Goal: Task Accomplishment & Management: Complete application form

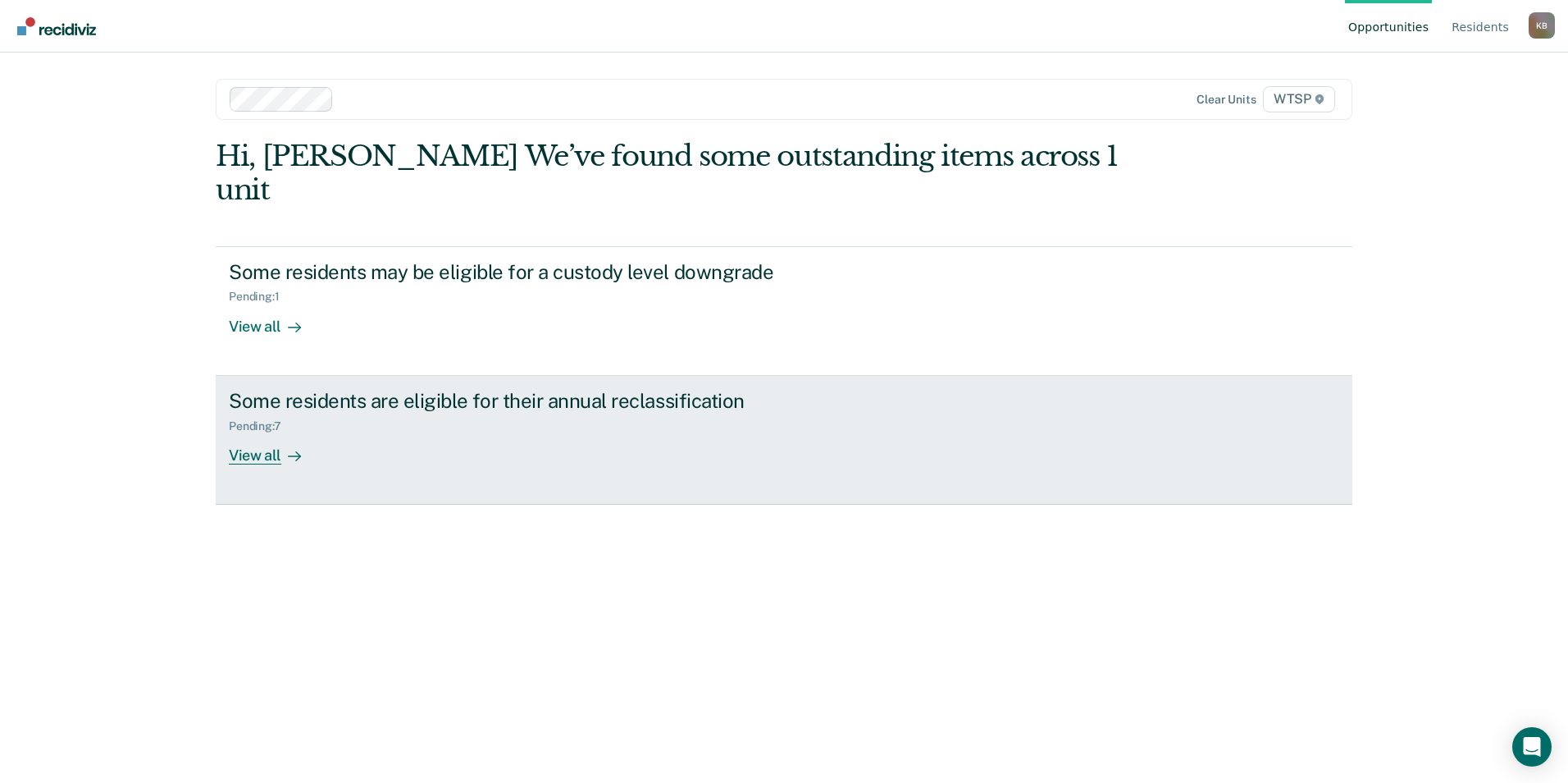
click at [265, 433] on div "View all" at bounding box center [275, 448] width 92 height 32
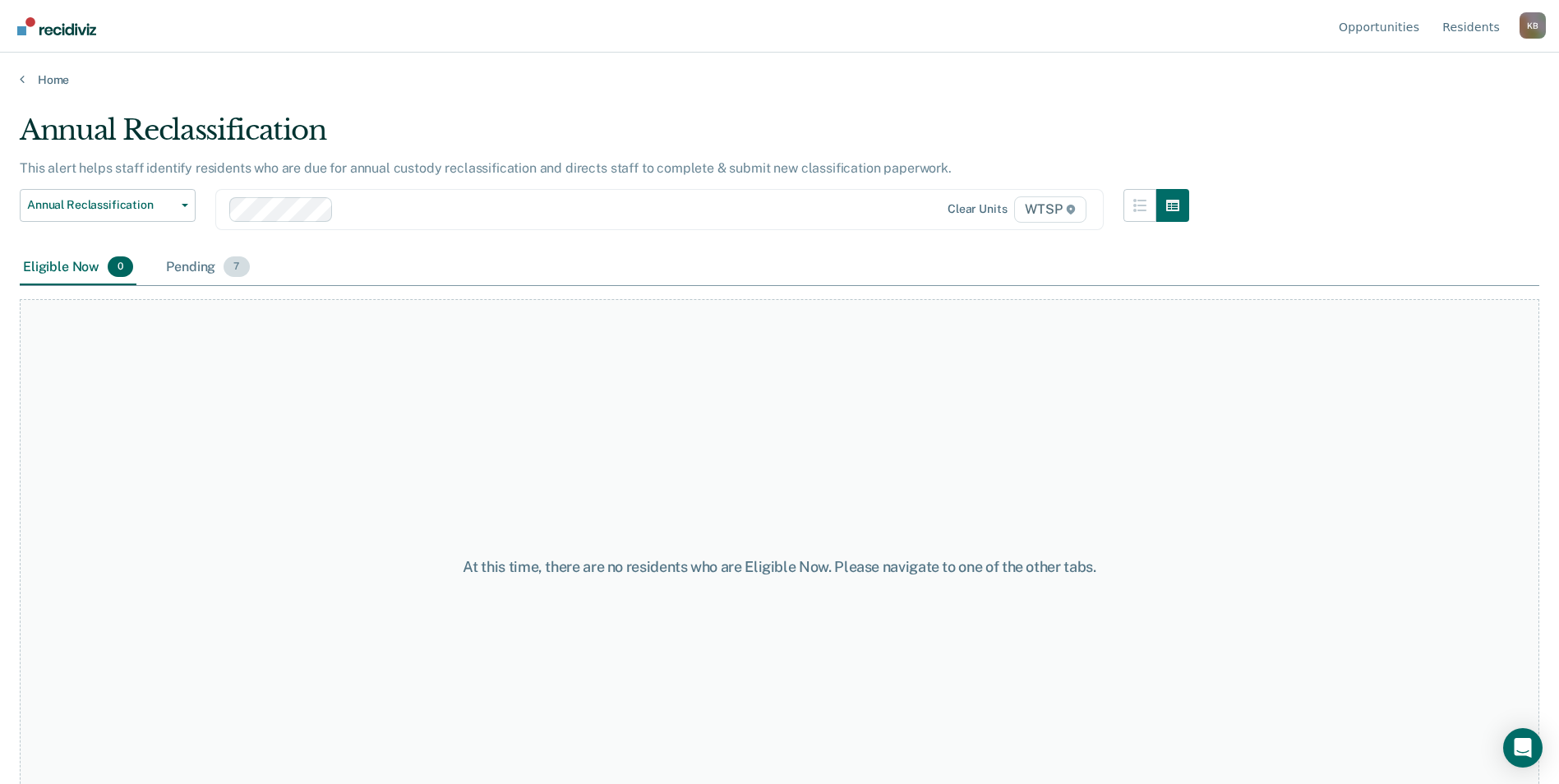
click at [187, 270] on div "Pending 7" at bounding box center [207, 267] width 90 height 36
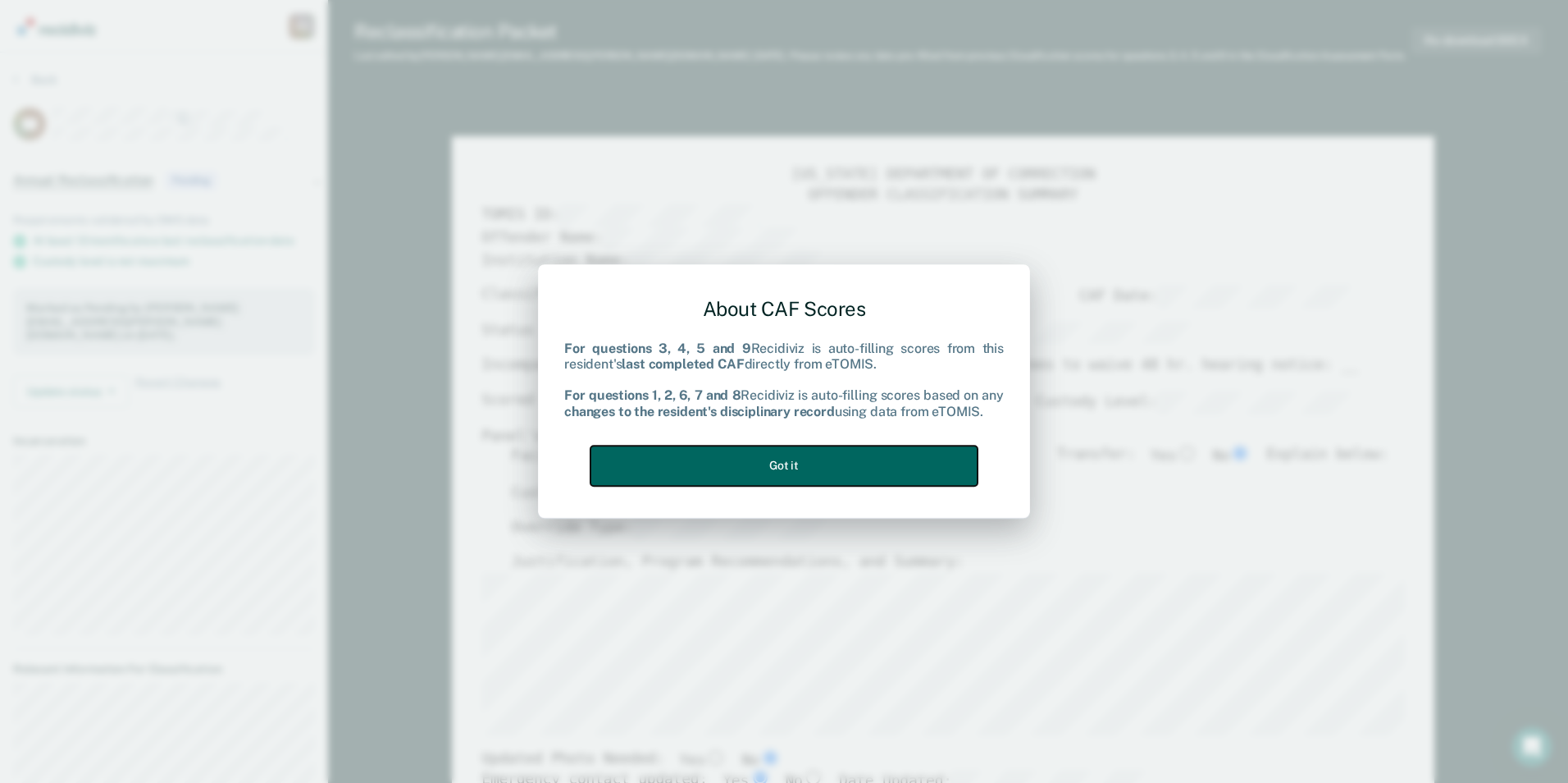
click at [785, 462] on button "Got it" at bounding box center [784, 466] width 387 height 41
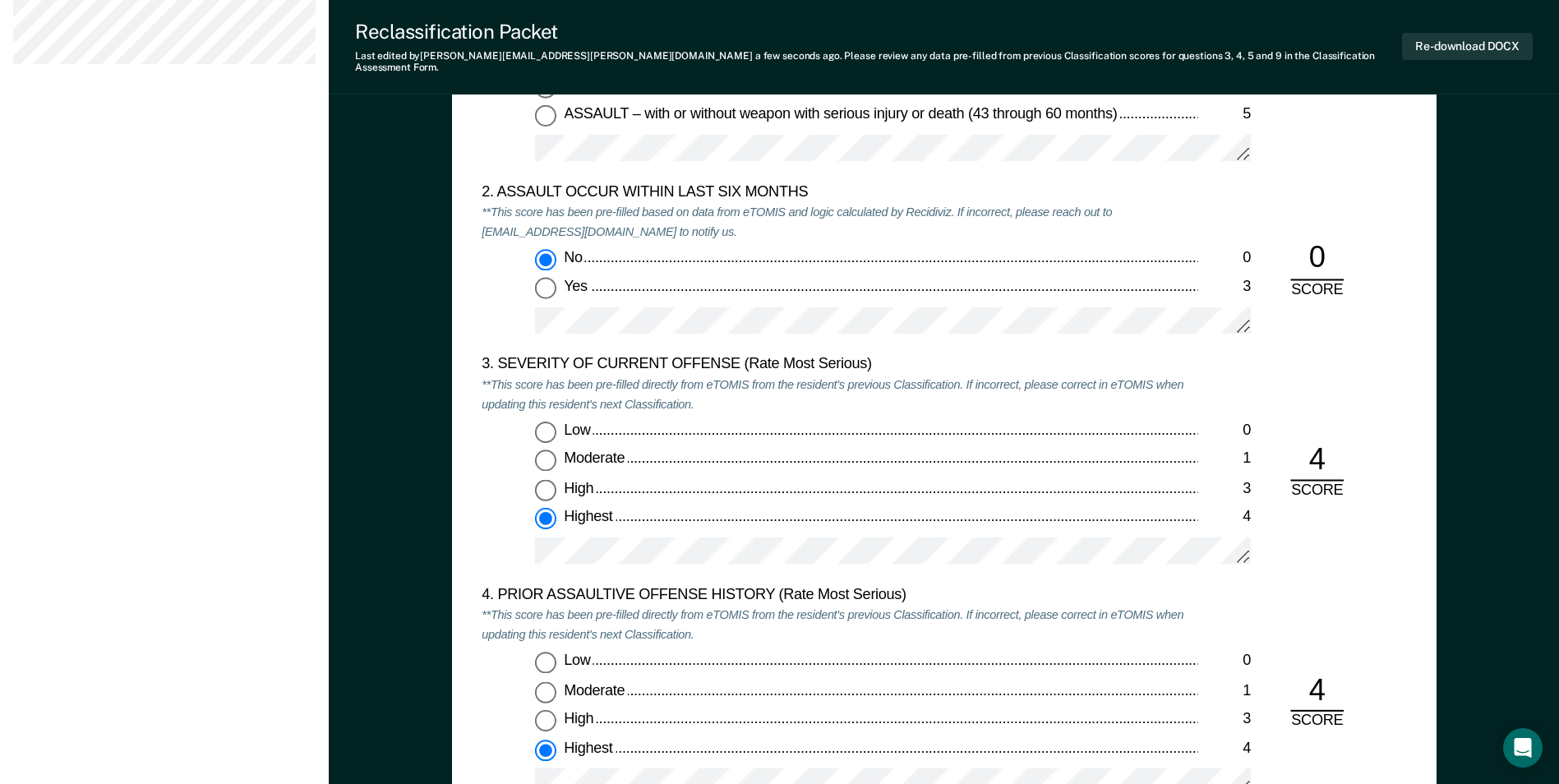
scroll to position [1613, 0]
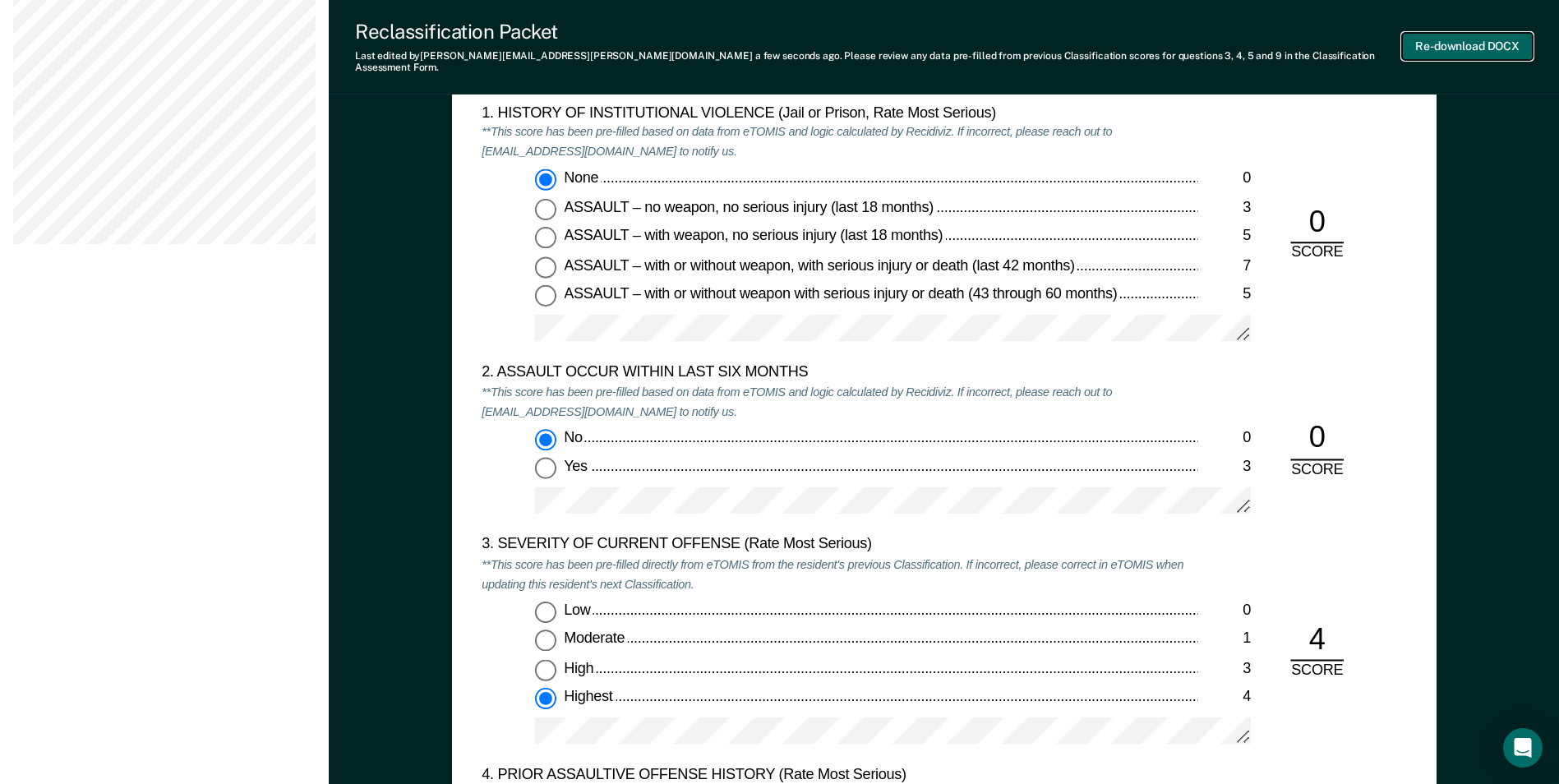
click at [1461, 37] on button "Re-download DOCX" at bounding box center [1467, 46] width 130 height 27
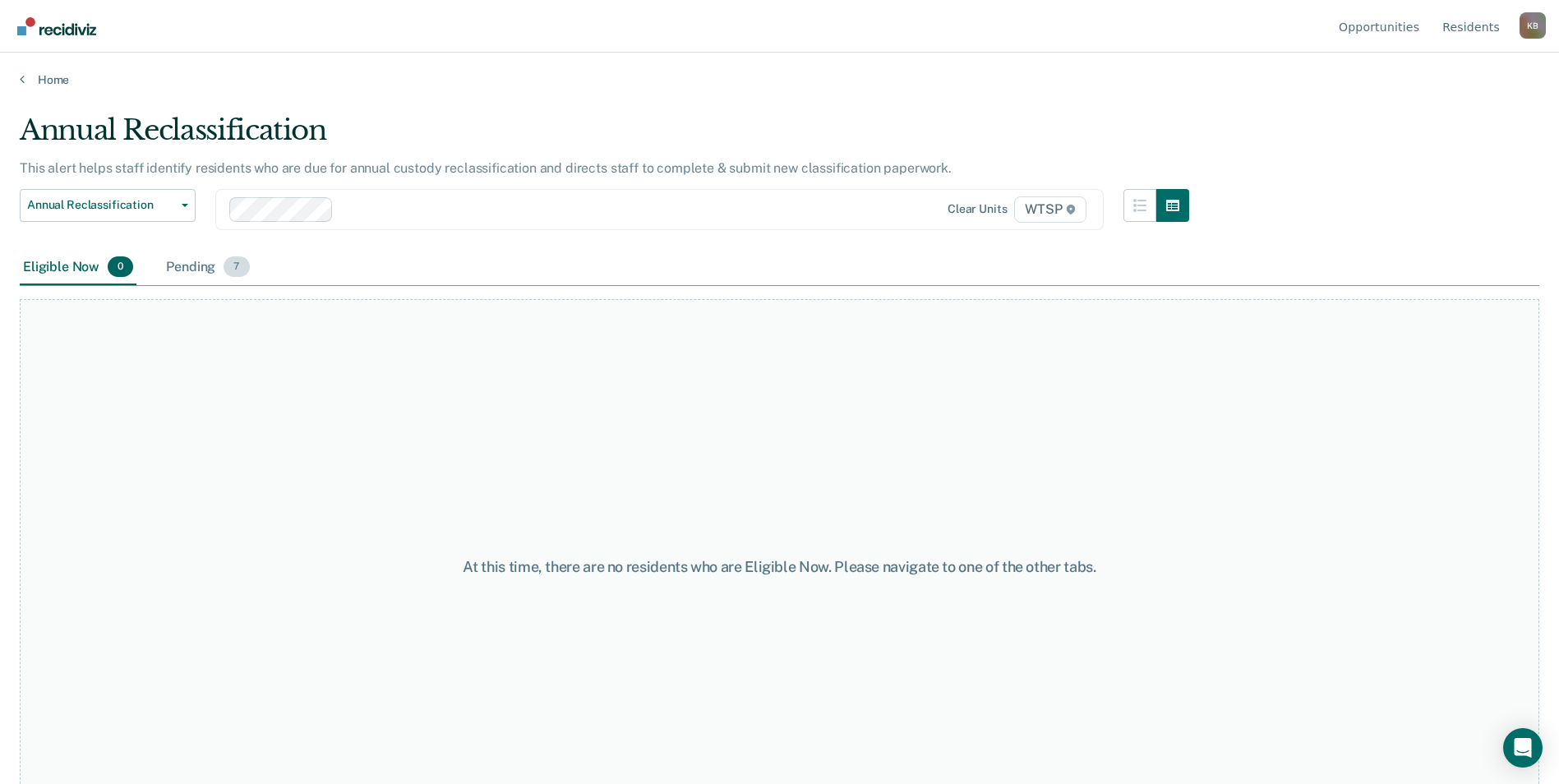
click at [199, 261] on div "Pending 7" at bounding box center [207, 267] width 90 height 36
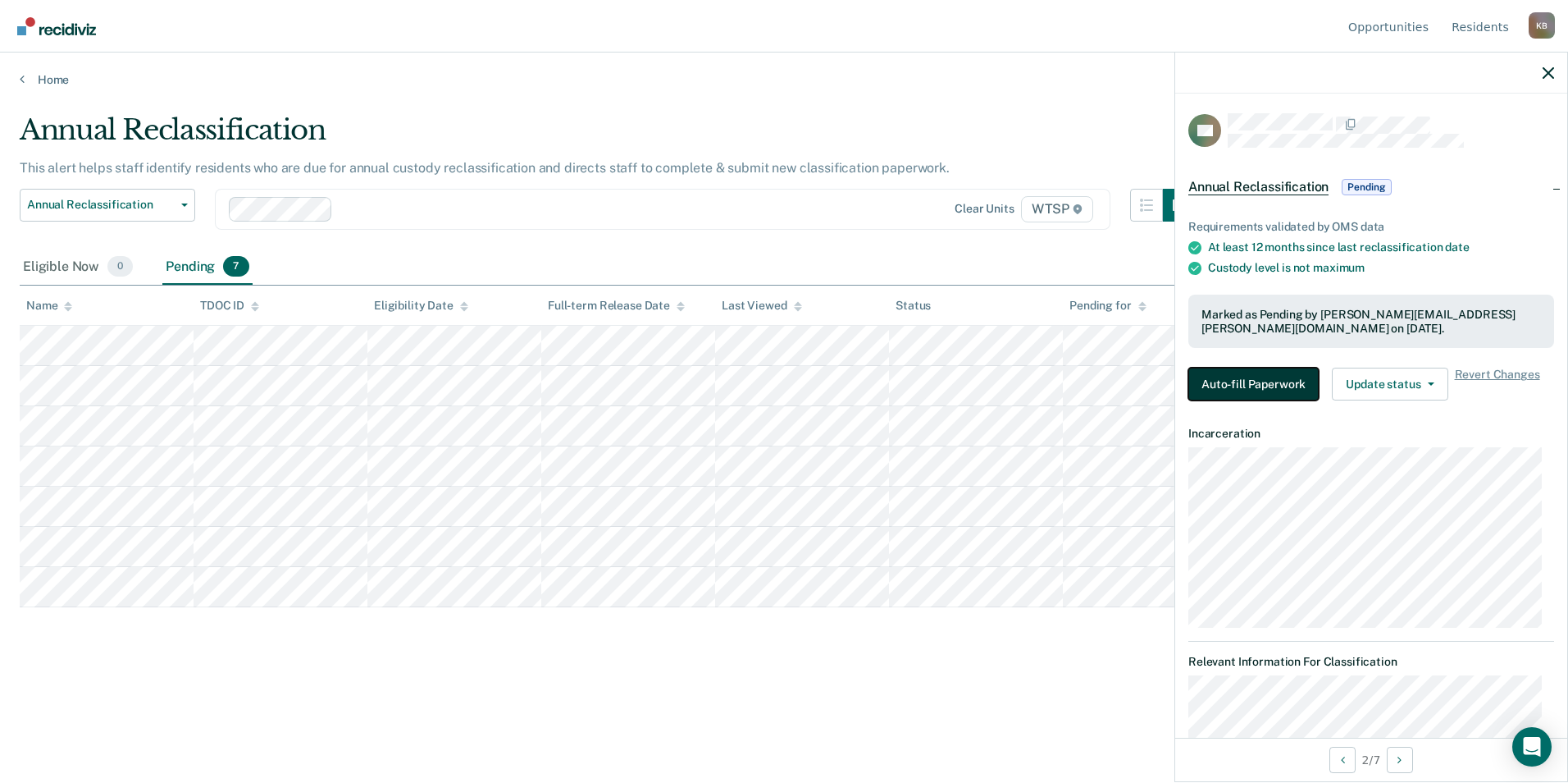
click at [1256, 378] on button "Auto-fill Paperwork" at bounding box center [1253, 385] width 130 height 33
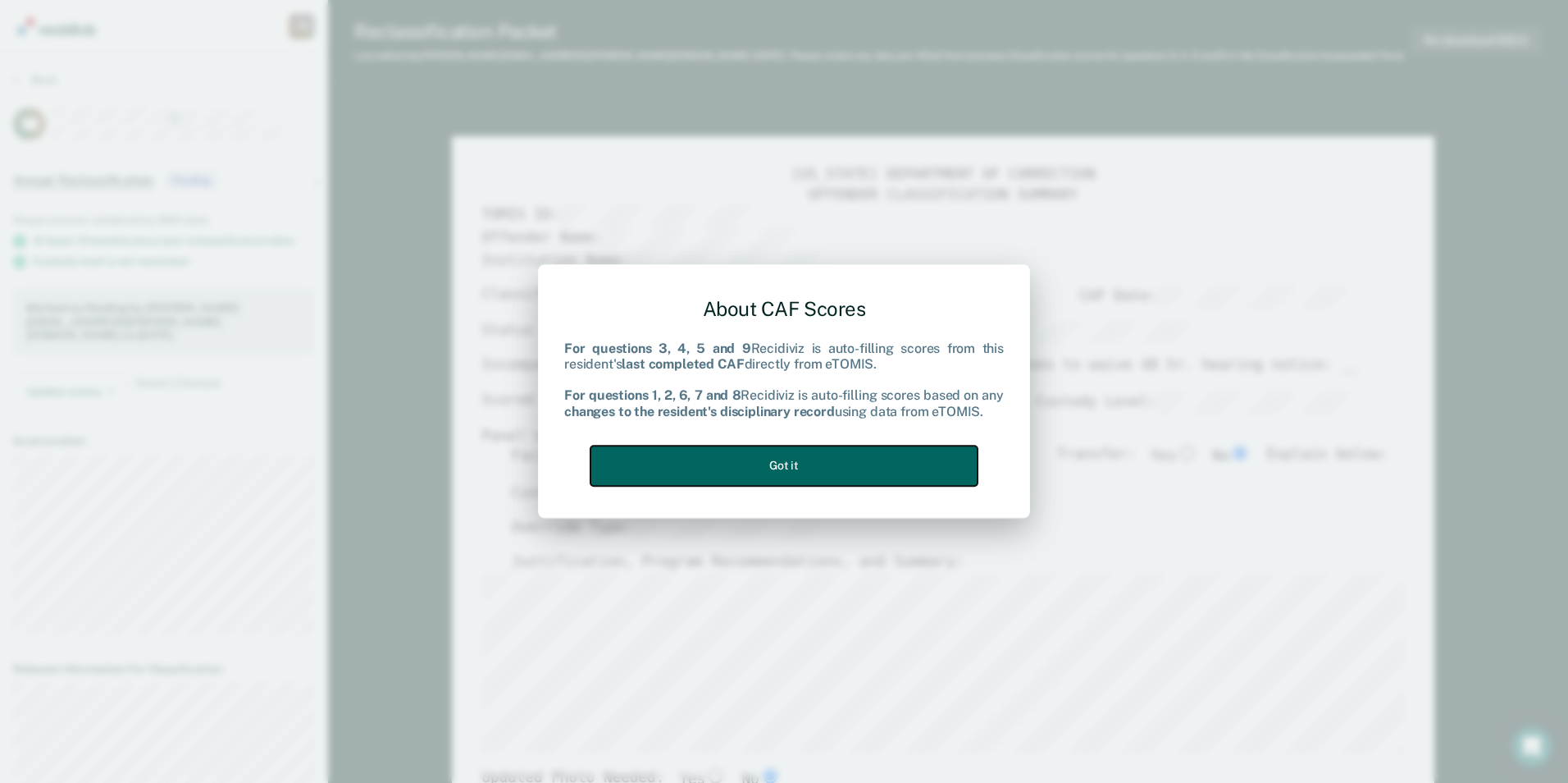
click at [790, 464] on button "Got it" at bounding box center [784, 466] width 387 height 41
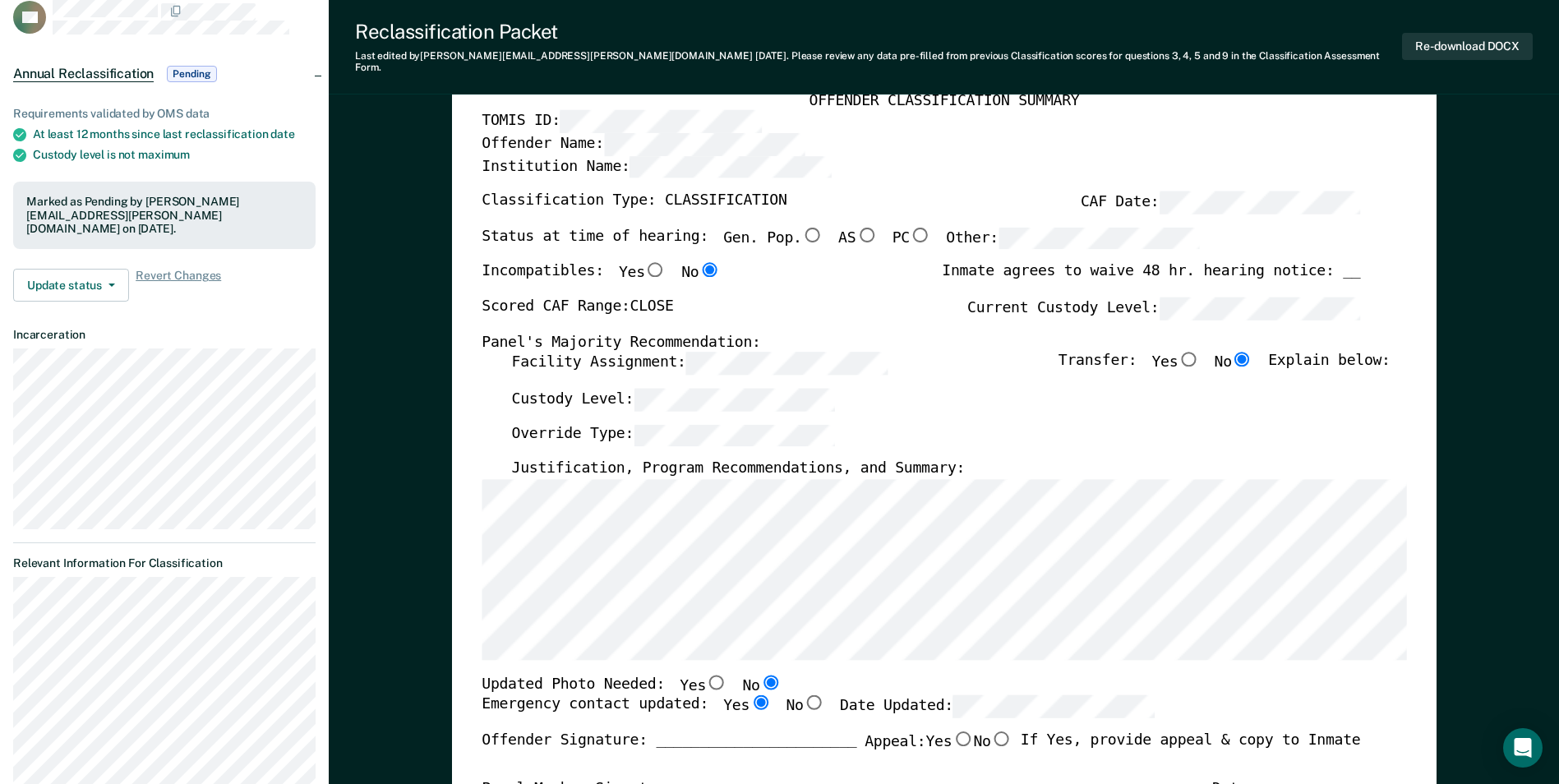
scroll to position [82, 0]
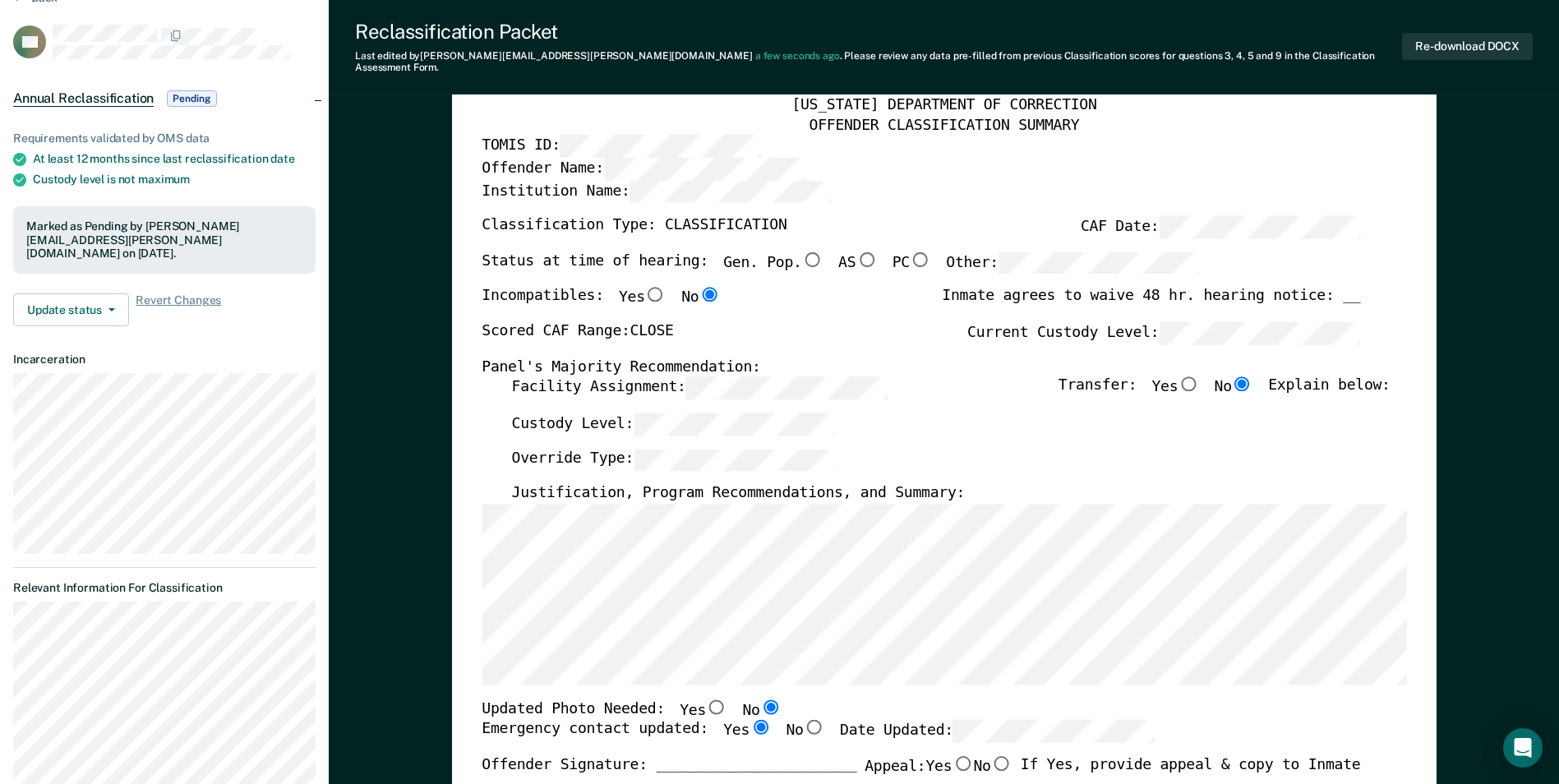
type textarea "x"
click at [915, 376] on div "Facility Assignment: Transfer: Yes No Explain below:" at bounding box center [949, 393] width 878 height 36
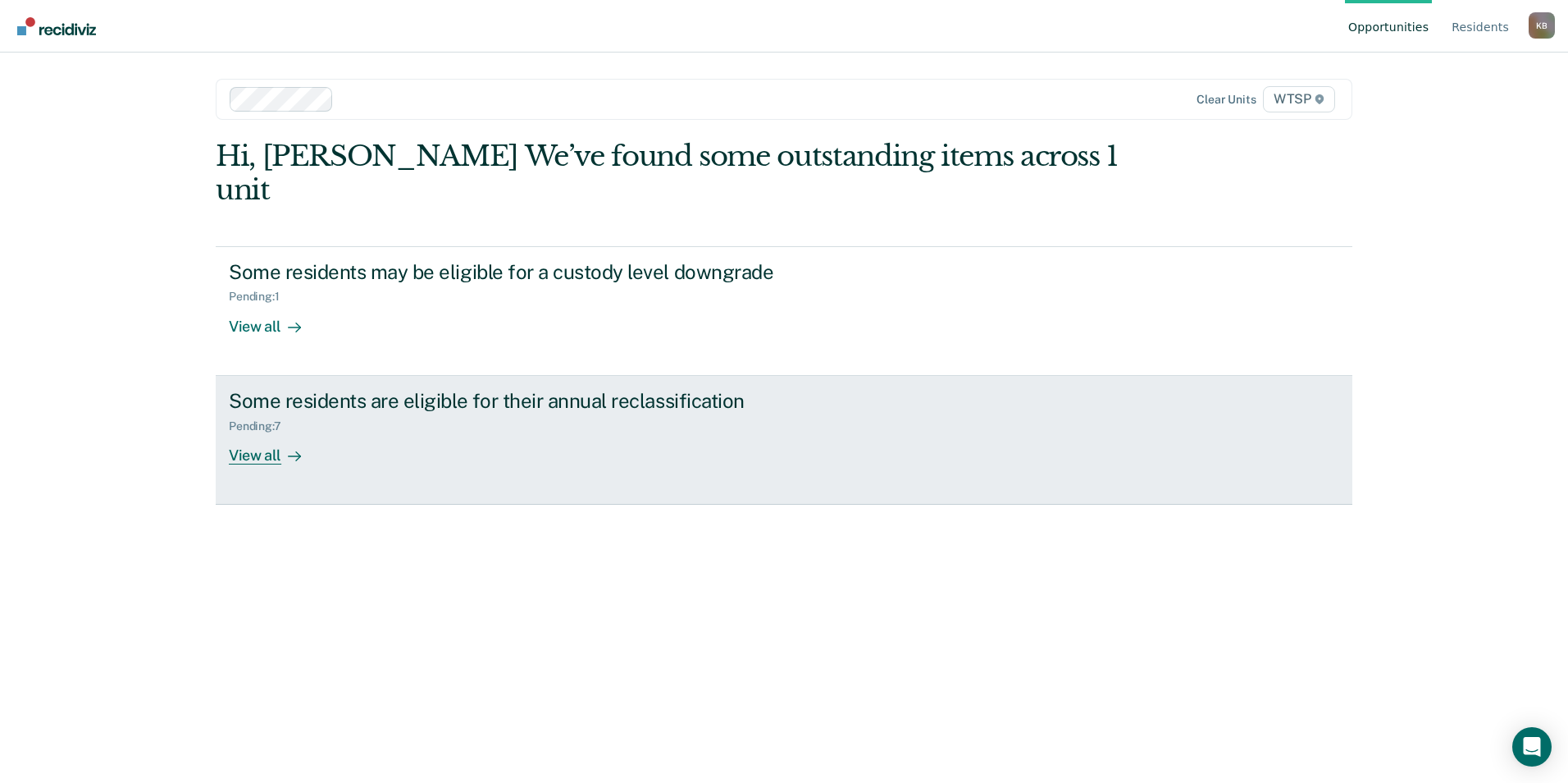
click at [256, 433] on div "View all" at bounding box center [275, 448] width 92 height 32
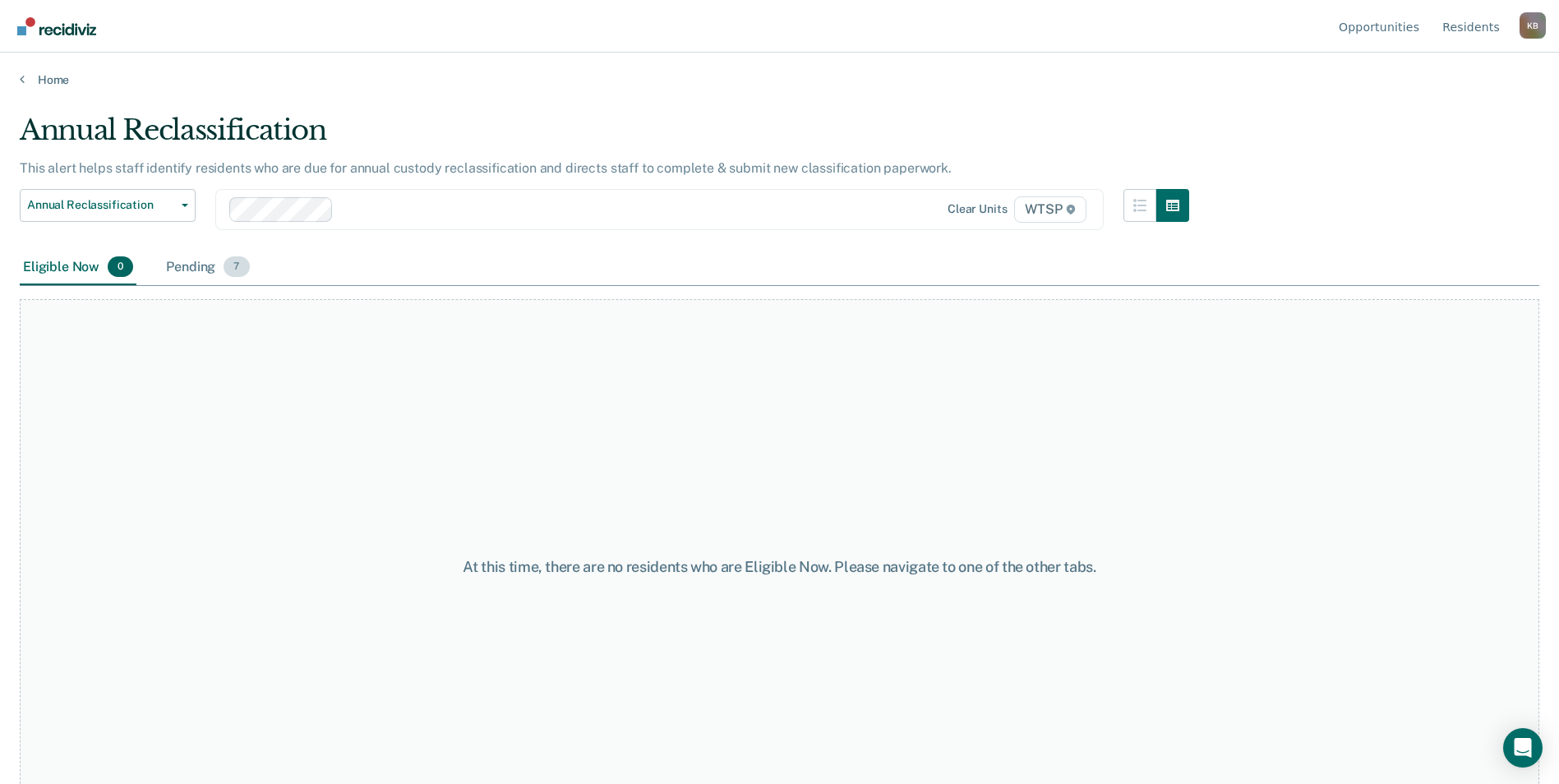
click at [188, 266] on div "Pending 7" at bounding box center [207, 267] width 90 height 36
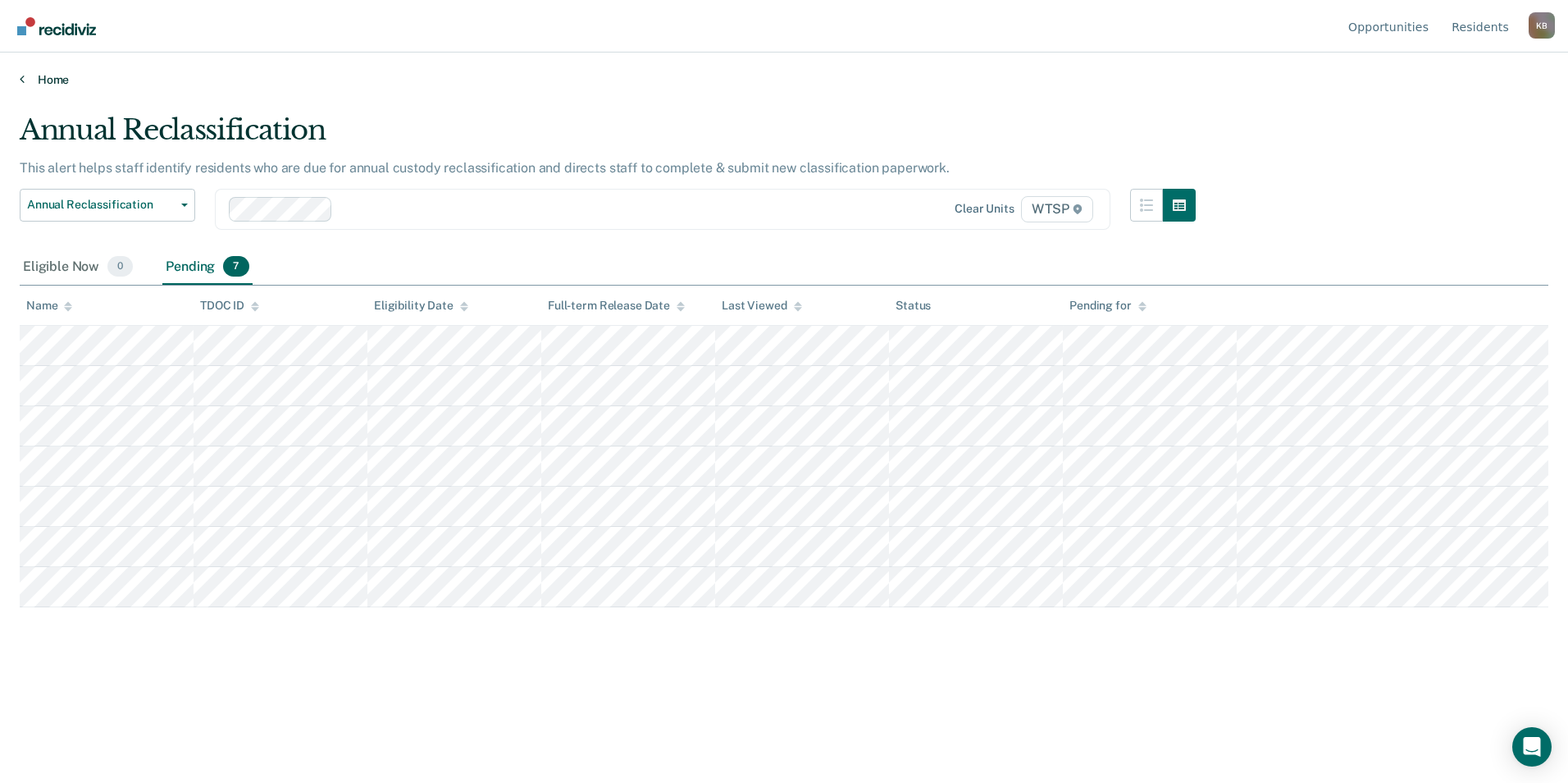
click at [24, 80] on icon at bounding box center [21, 78] width 5 height 13
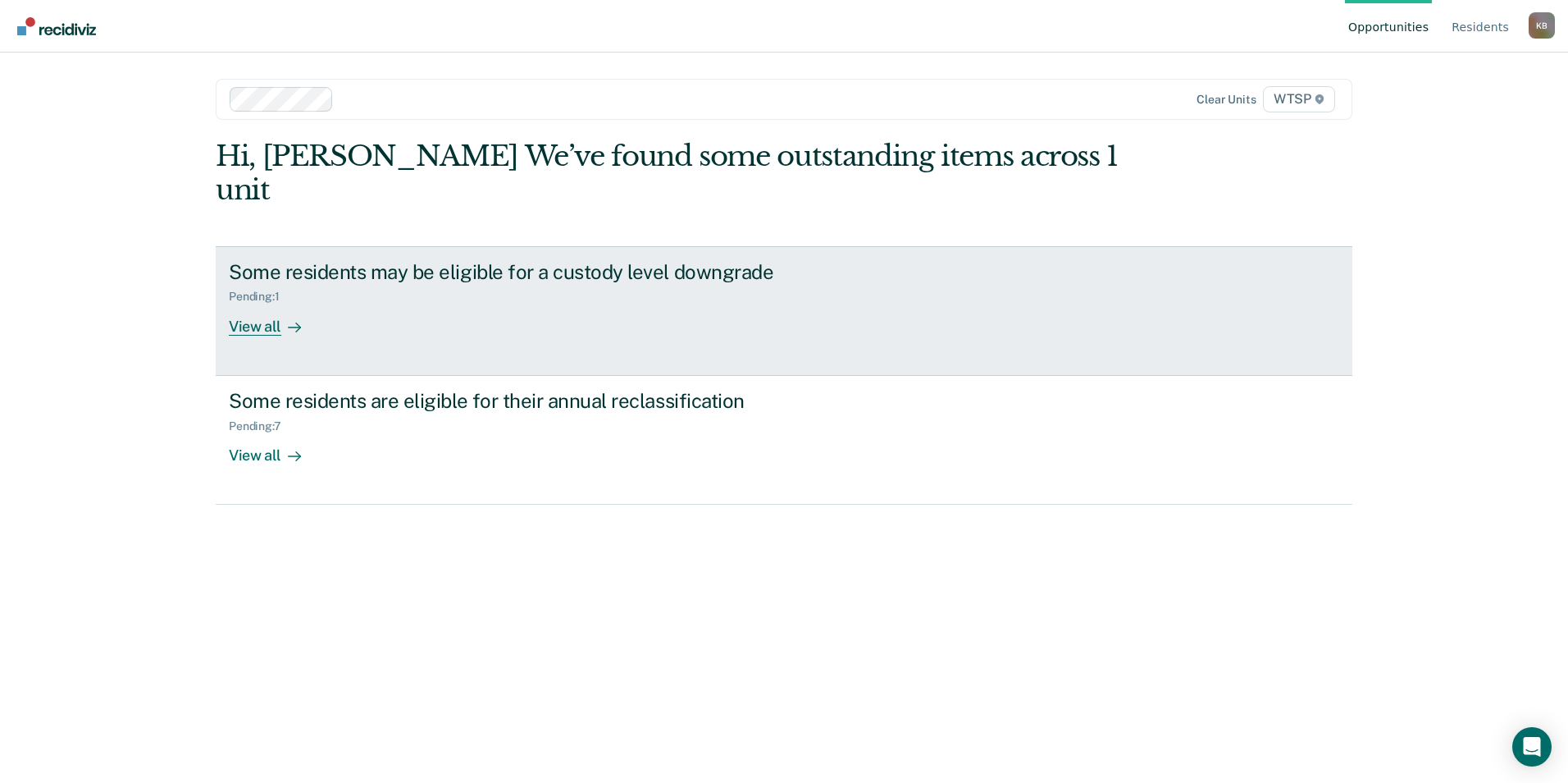
click at [253, 303] on div "View all" at bounding box center [275, 319] width 92 height 32
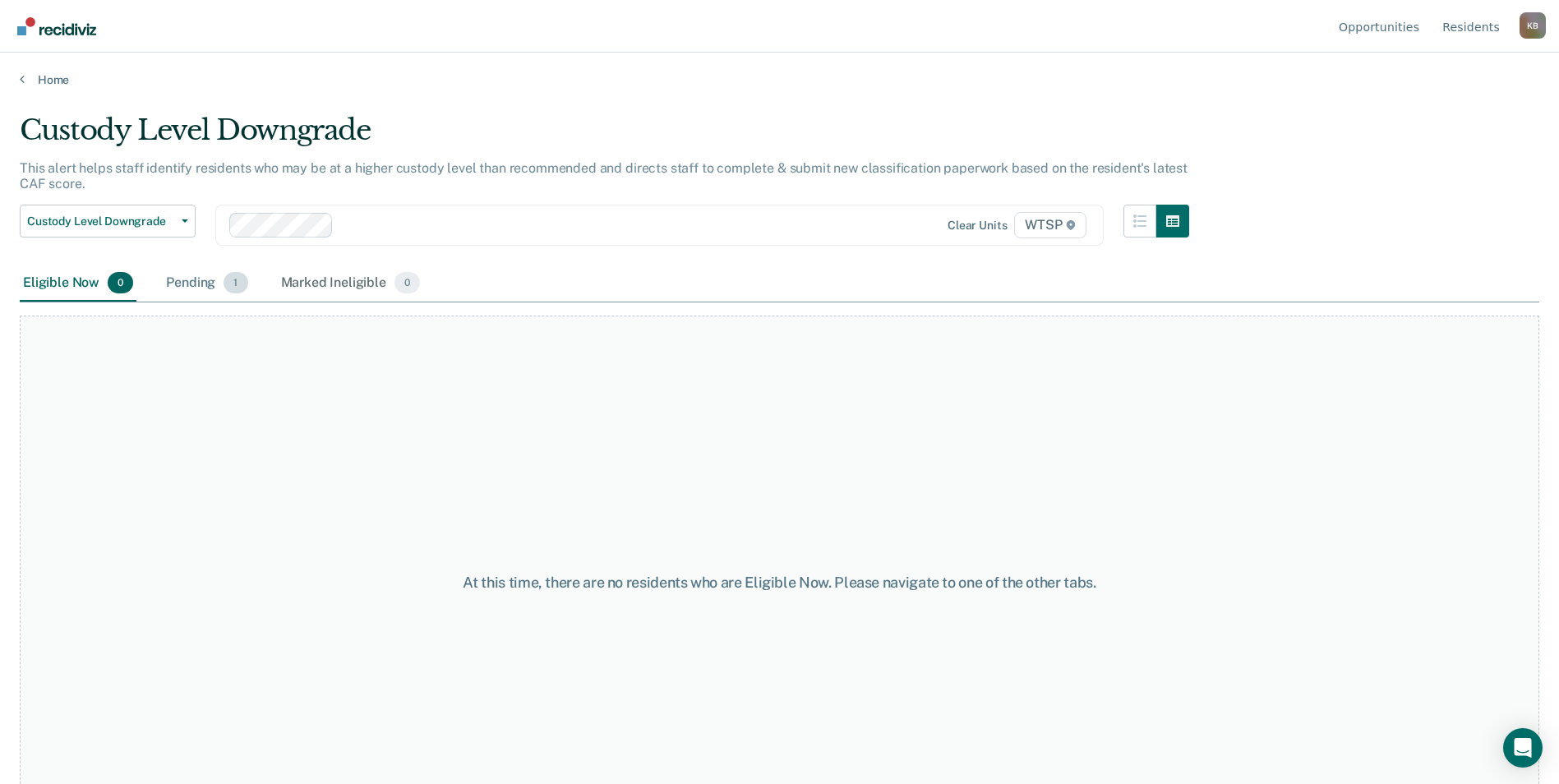
click at [195, 281] on div "Pending 1" at bounding box center [206, 283] width 88 height 36
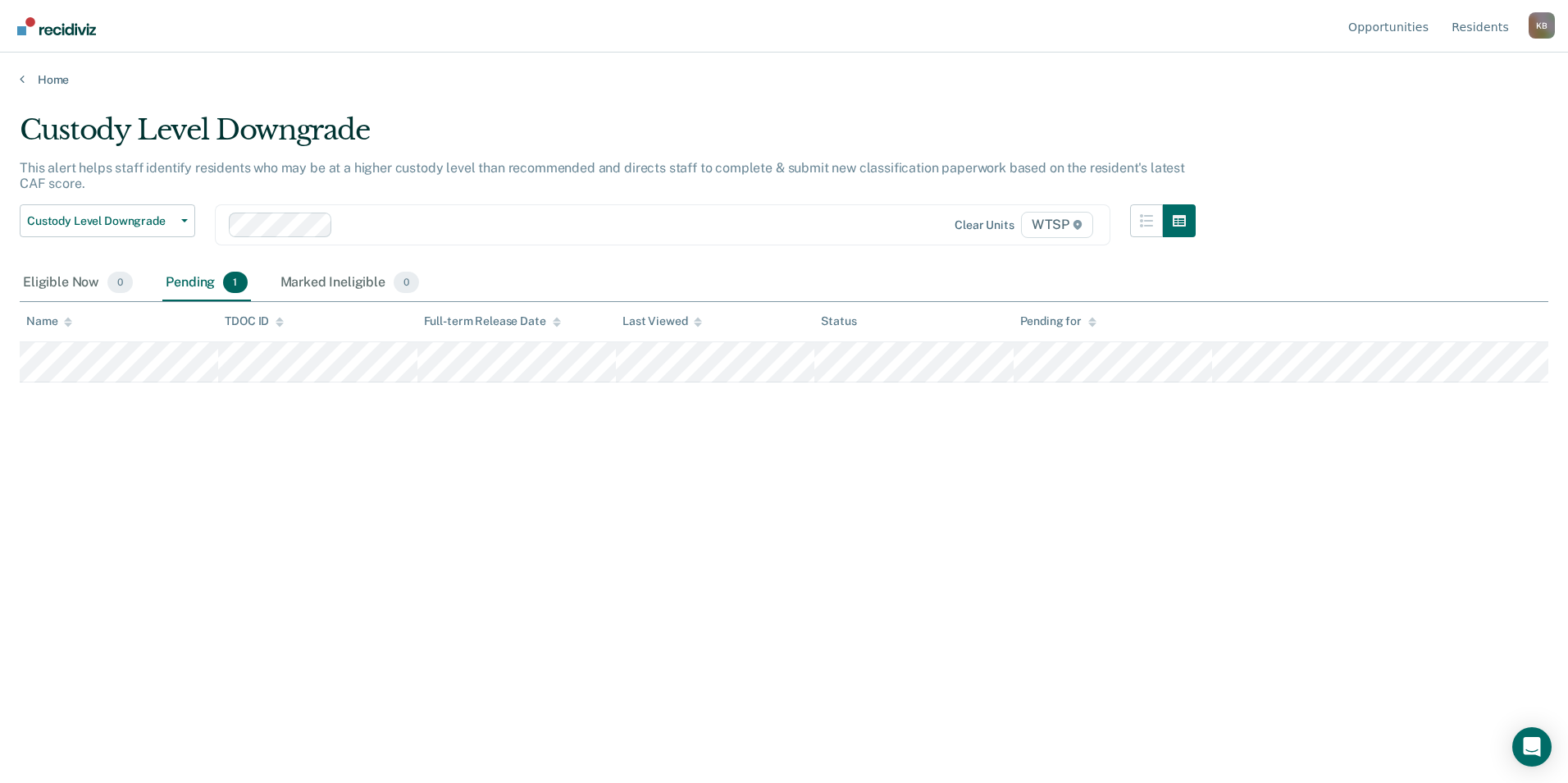
click at [1125, 488] on div "Custody Level Downgrade This alert helps staff identify residents who may be at…" at bounding box center [784, 386] width 1528 height 547
